Goal: Check status: Check status

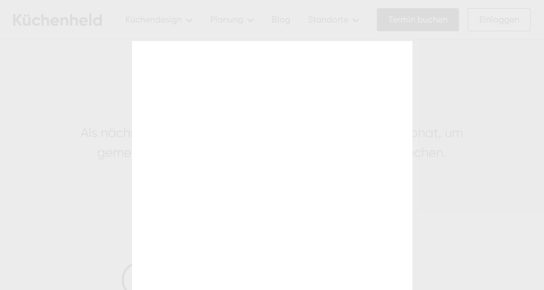
click at [490, 255] on div at bounding box center [272, 145] width 544 height 290
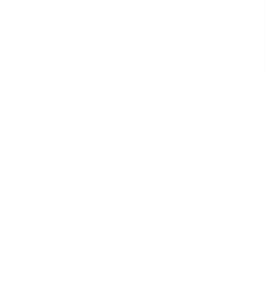
scroll to position [65, 0]
